Goal: Task Accomplishment & Management: Use online tool/utility

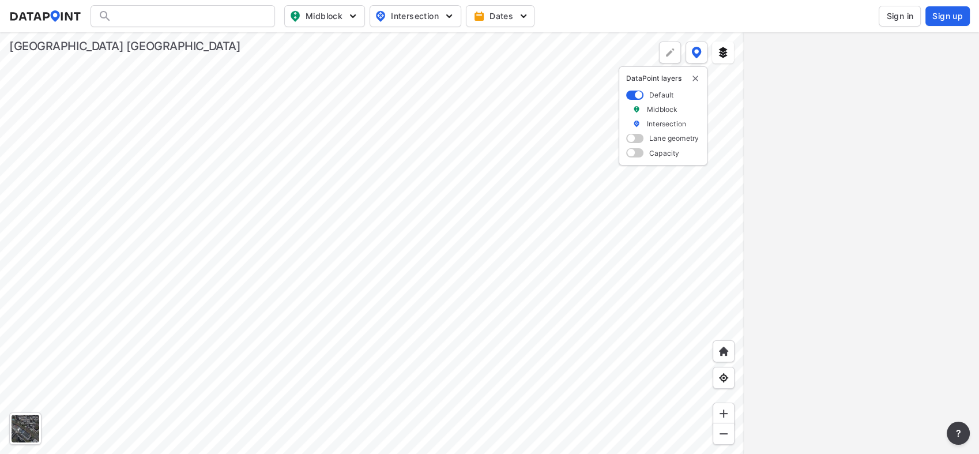
click at [903, 20] on span "Sign in" at bounding box center [899, 16] width 27 height 12
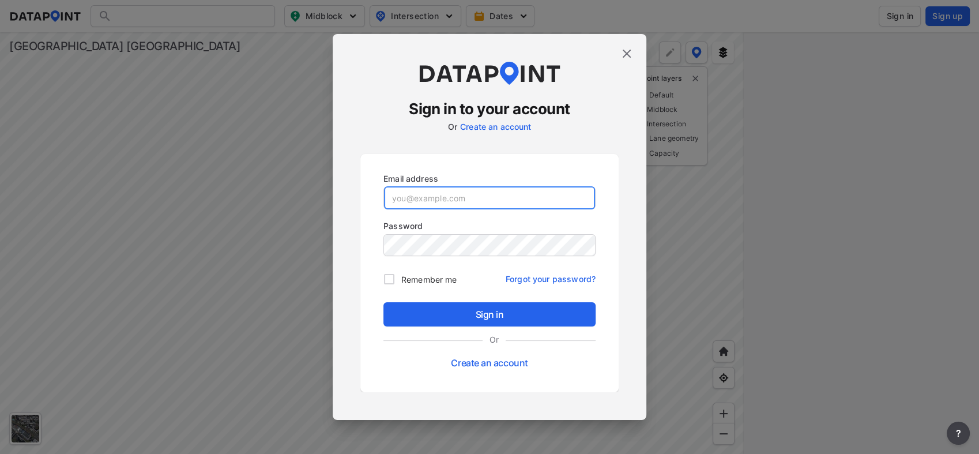
type input "[EMAIL_ADDRESS][DOMAIN_NAME]"
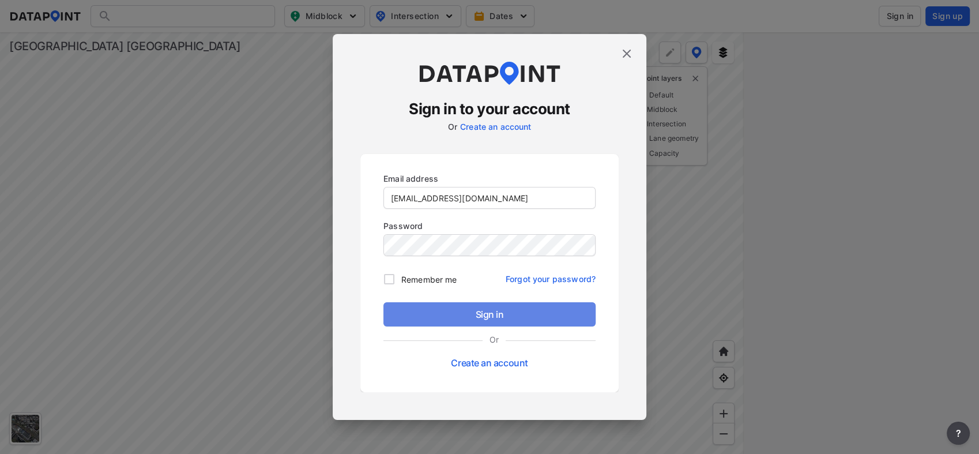
click at [481, 314] on span "Sign in" at bounding box center [490, 314] width 194 height 14
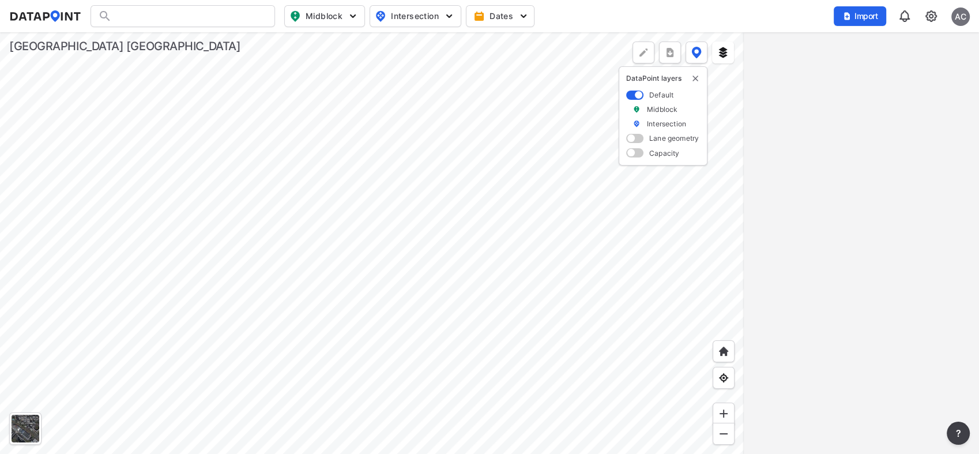
click at [512, 315] on div at bounding box center [372, 242] width 744 height 421
click at [486, 213] on div at bounding box center [372, 242] width 744 height 421
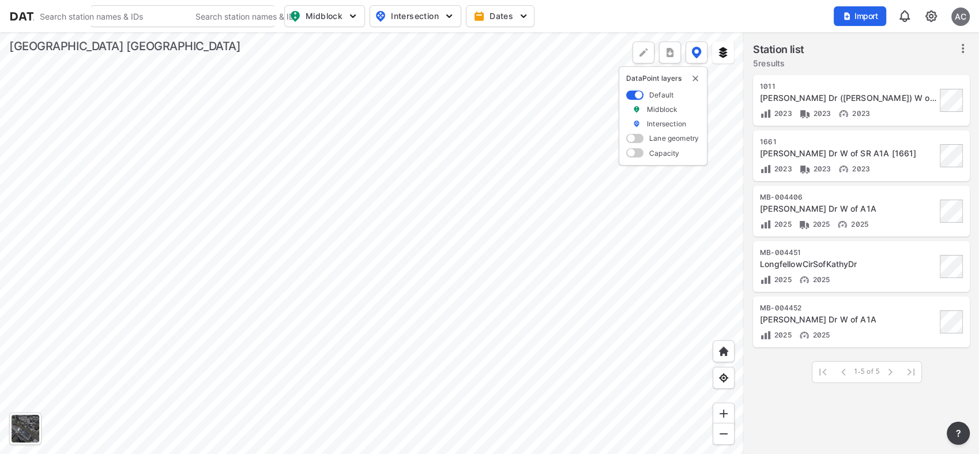
click at [429, 255] on div at bounding box center [372, 242] width 744 height 421
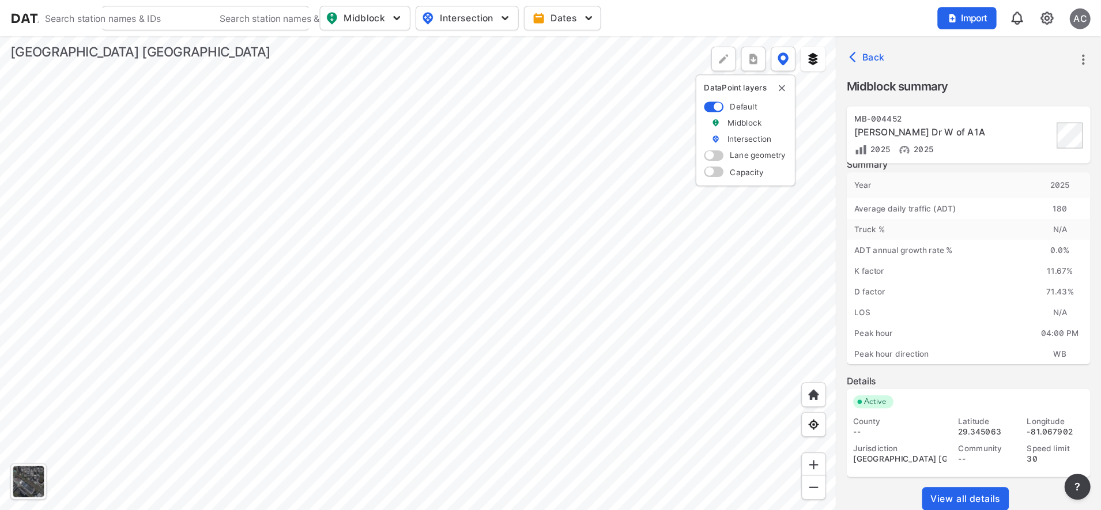
scroll to position [22, 0]
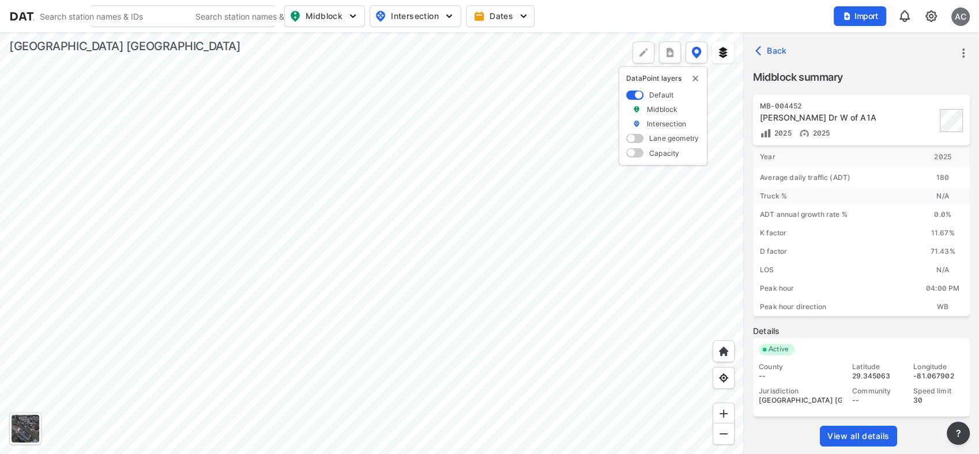
click at [863, 438] on span "View all details" at bounding box center [858, 436] width 62 height 12
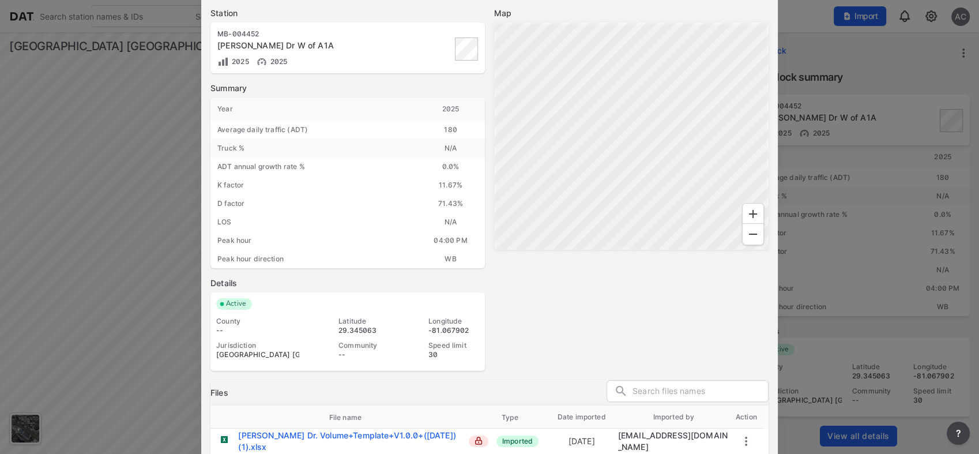
click at [545, 320] on div "Map" at bounding box center [631, 188] width 274 height 363
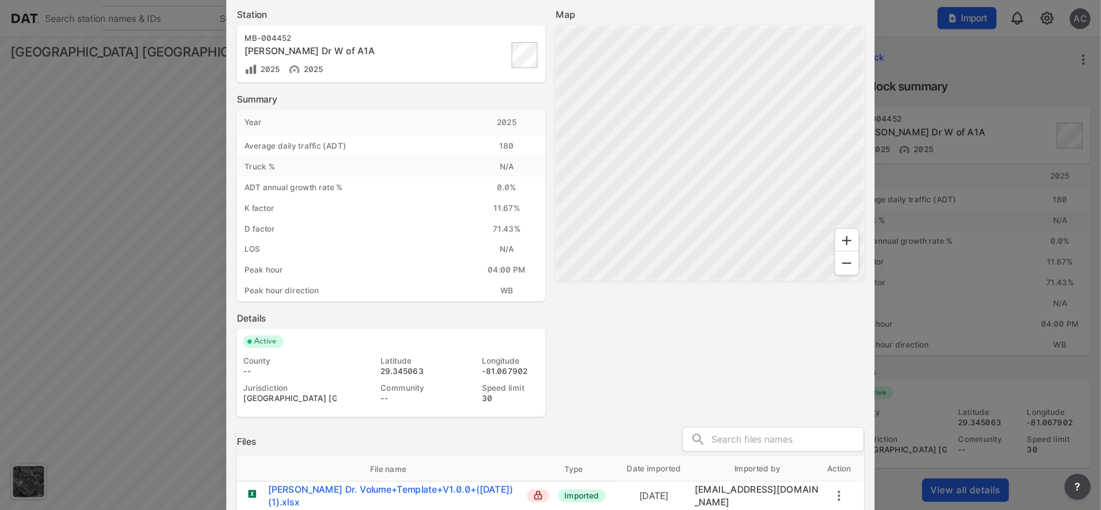
scroll to position [0, 0]
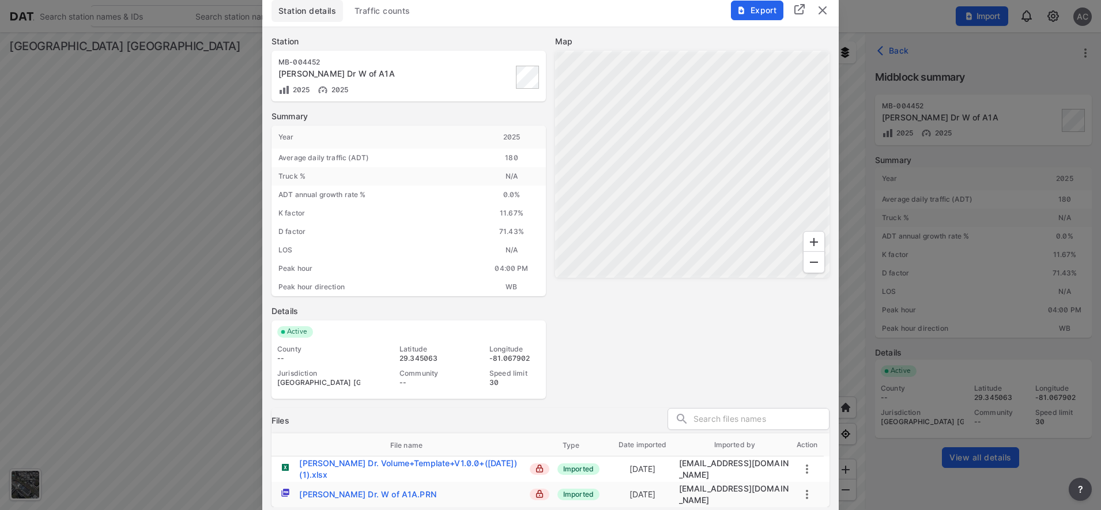
click at [407, 8] on span "Traffic counts" at bounding box center [382, 11] width 56 height 12
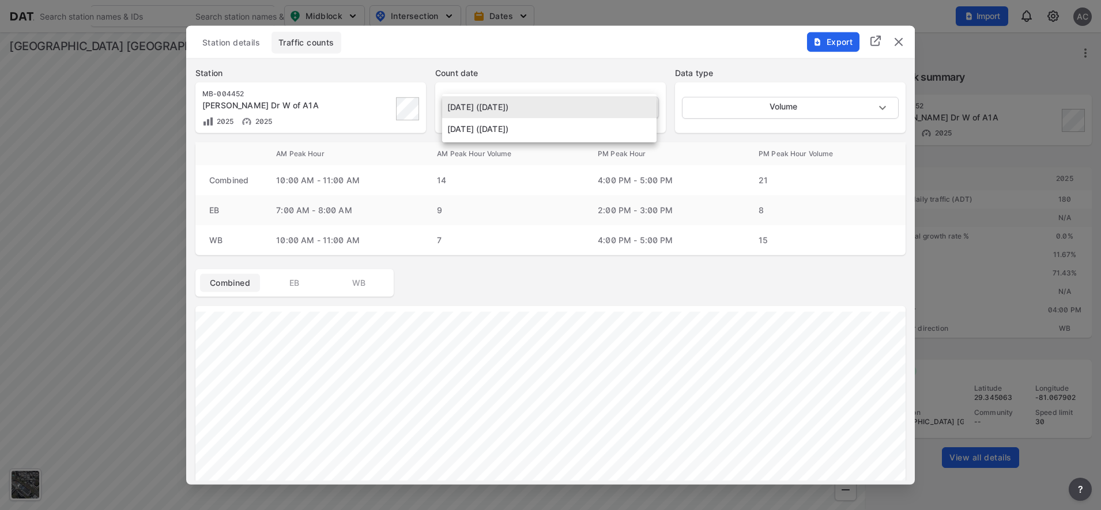
click at [596, 108] on body "Search Please enter a search term. Search Please enter a search term. Midblock …" at bounding box center [550, 255] width 1101 height 510
click at [903, 44] on div at bounding box center [550, 255] width 1101 height 510
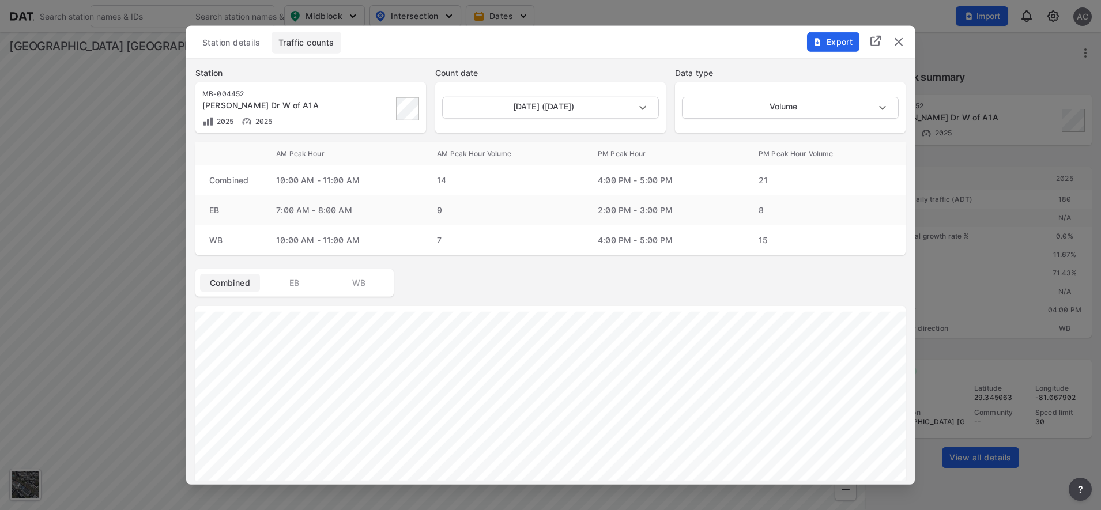
click at [898, 40] on img "delete" at bounding box center [899, 42] width 14 height 14
